Goal: Check status: Check status

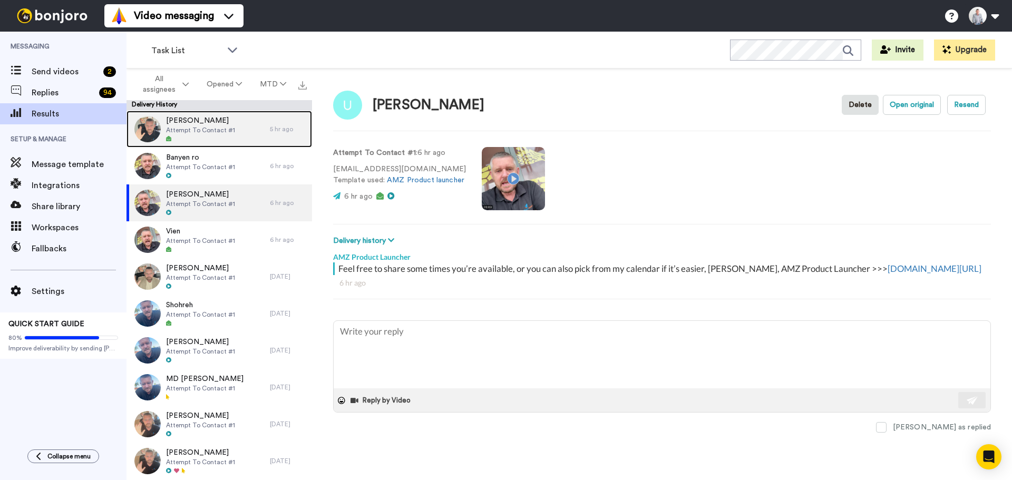
click at [205, 133] on span "Attempt To Contact #1" at bounding box center [200, 130] width 69 height 8
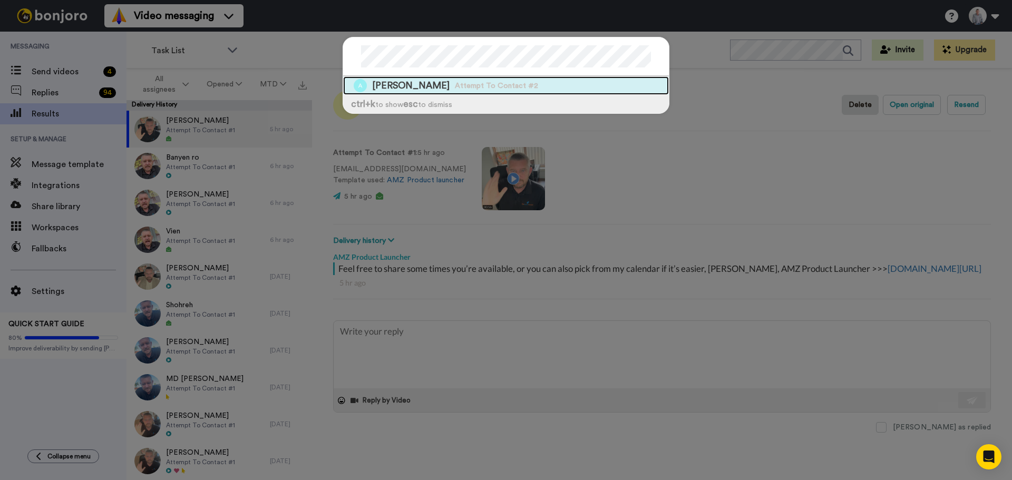
click at [504, 83] on div "[PERSON_NAME] Attempt To Contact #2" at bounding box center [506, 85] width 326 height 18
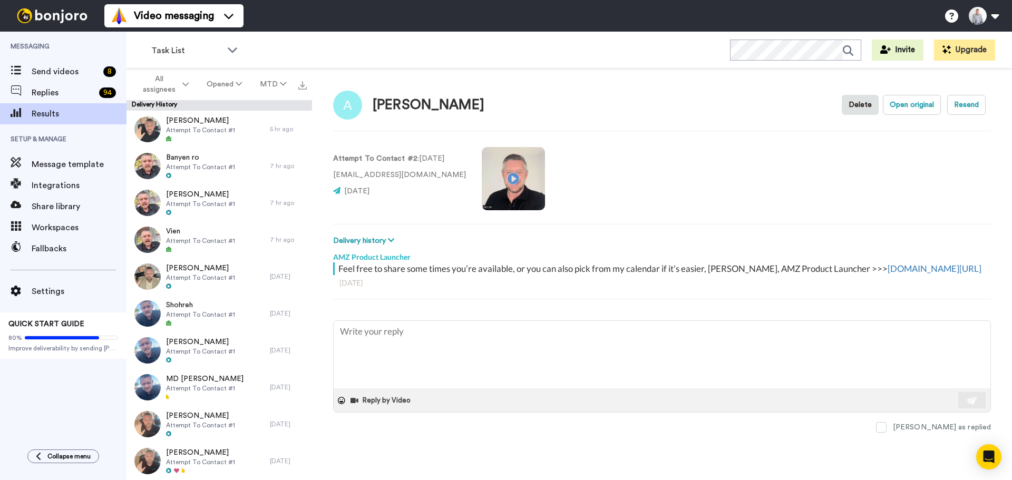
type textarea "x"
